Goal: Information Seeking & Learning: Learn about a topic

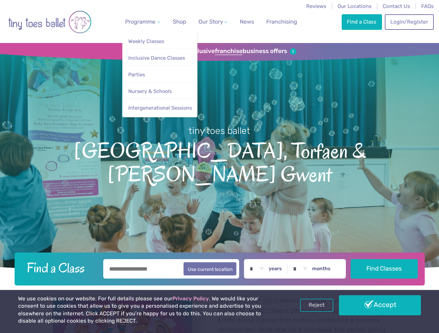
click at [141, 22] on span "Programme" at bounding box center [140, 21] width 30 height 7
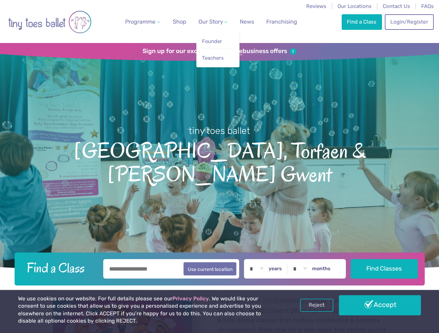
click at [207, 22] on span "Our Story" at bounding box center [210, 21] width 25 height 7
click at [219, 51] on strong "franchise" at bounding box center [229, 52] width 28 height 8
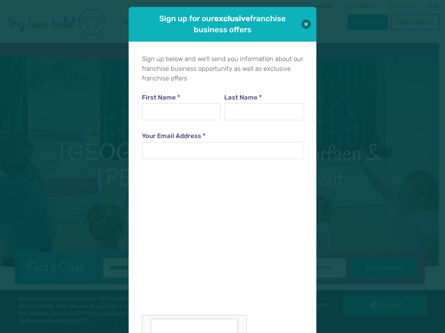
click at [316, 306] on div "Sign up for our exclusive franchise business offers Sign up below and we'll sen…" at bounding box center [222, 166] width 445 height 333
click at [380, 306] on div "Sign up for our exclusive franchise business offers Sign up below and we'll sen…" at bounding box center [222, 166] width 445 height 333
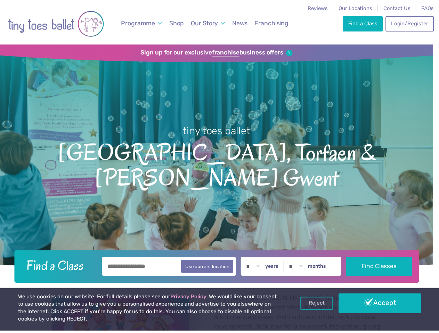
scroll to position [7, 0]
